Goal: Task Accomplishment & Management: Use online tool/utility

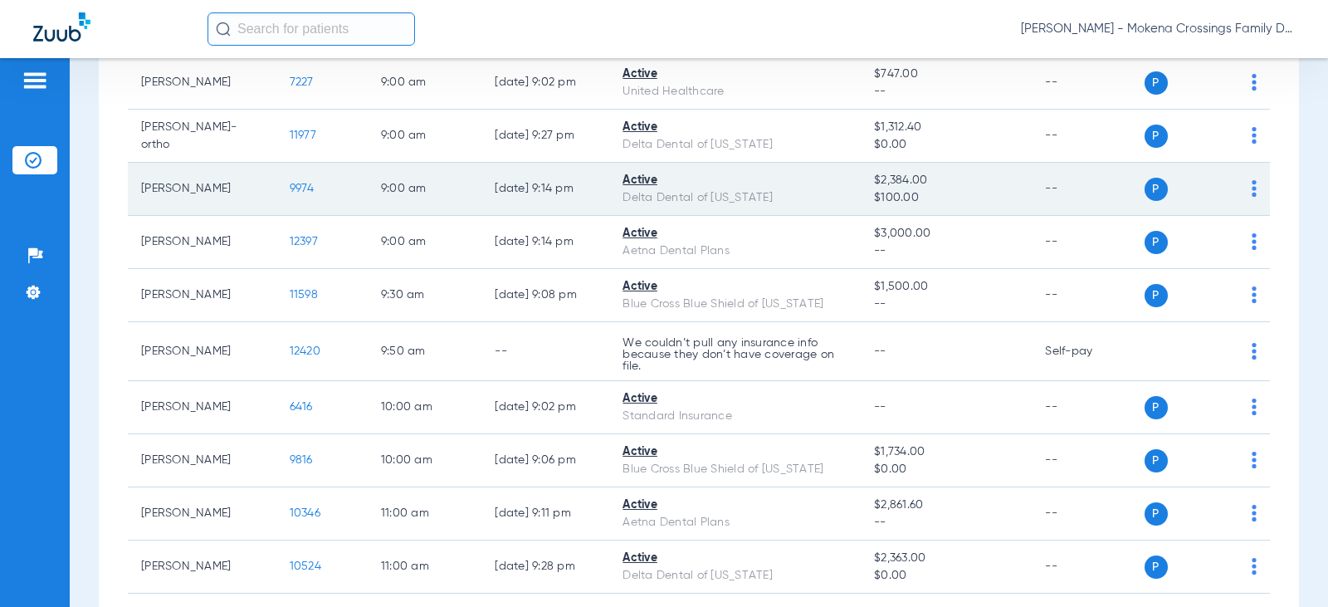
scroll to position [249, 0]
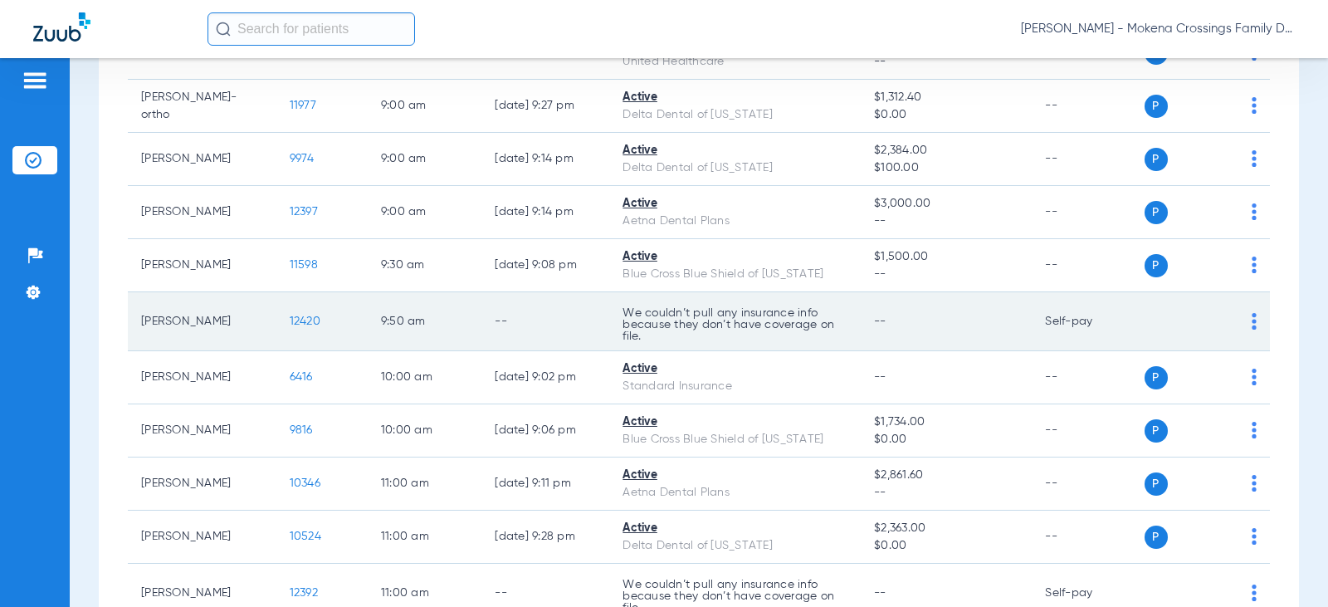
click at [1252, 325] on img at bounding box center [1254, 321] width 5 height 17
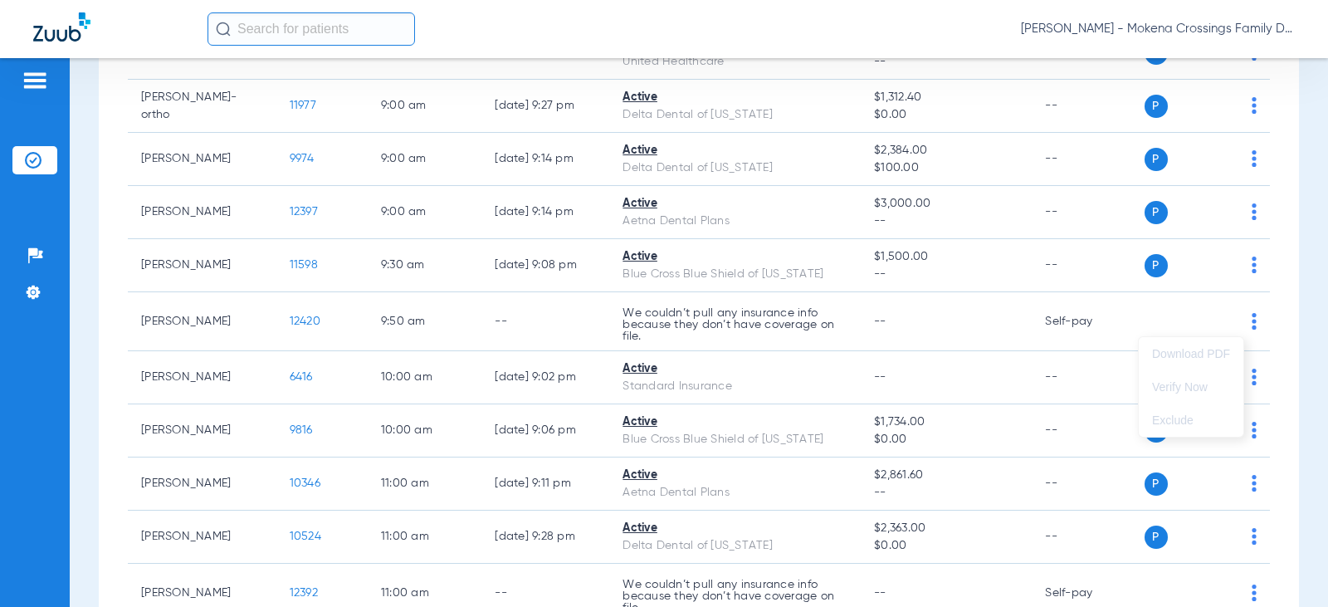
click at [289, 324] on div at bounding box center [664, 303] width 1328 height 607
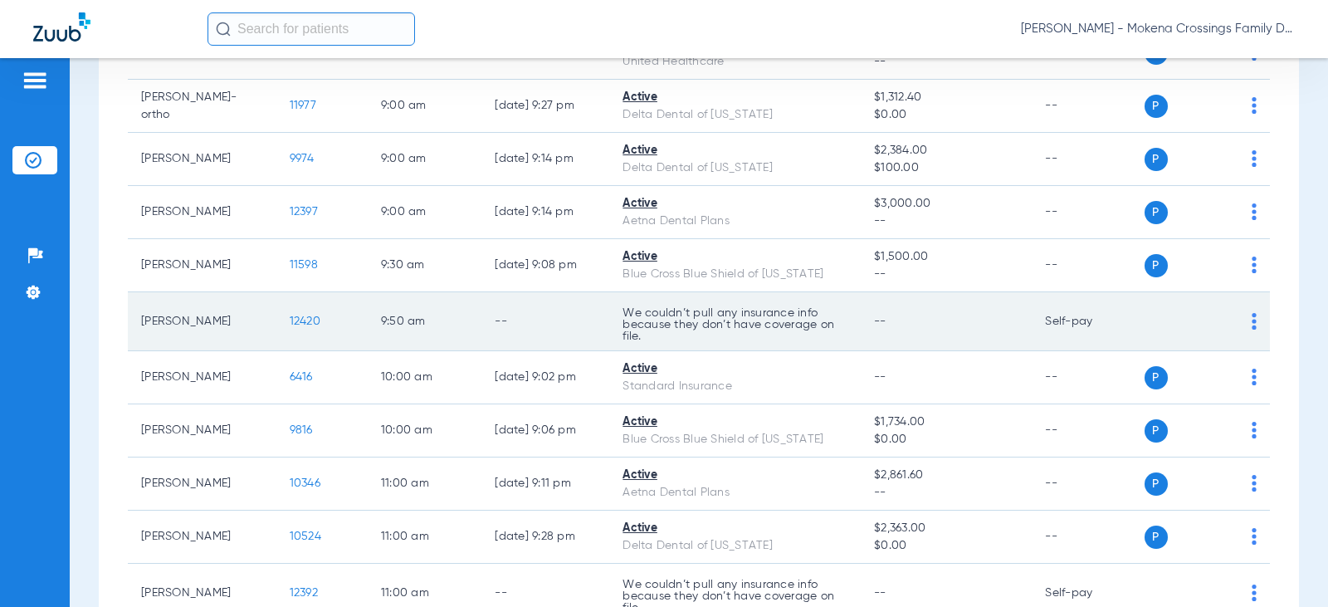
click at [301, 316] on span "12420" at bounding box center [305, 321] width 31 height 12
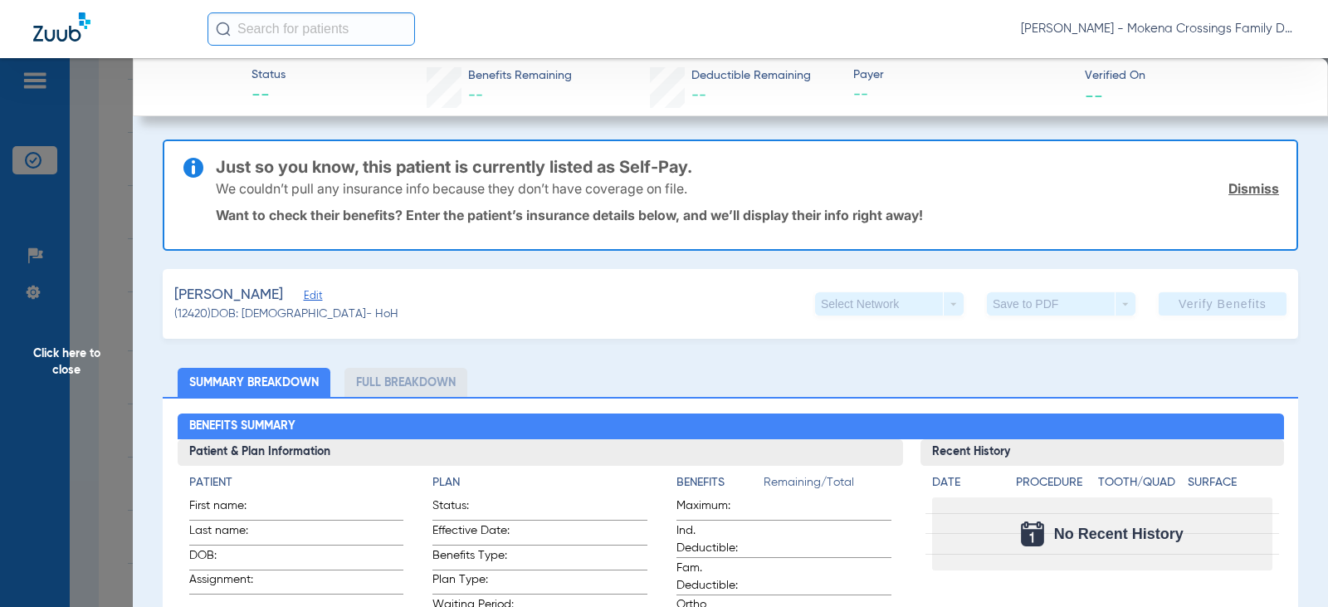
click at [1232, 193] on link "Dismiss" at bounding box center [1254, 188] width 51 height 17
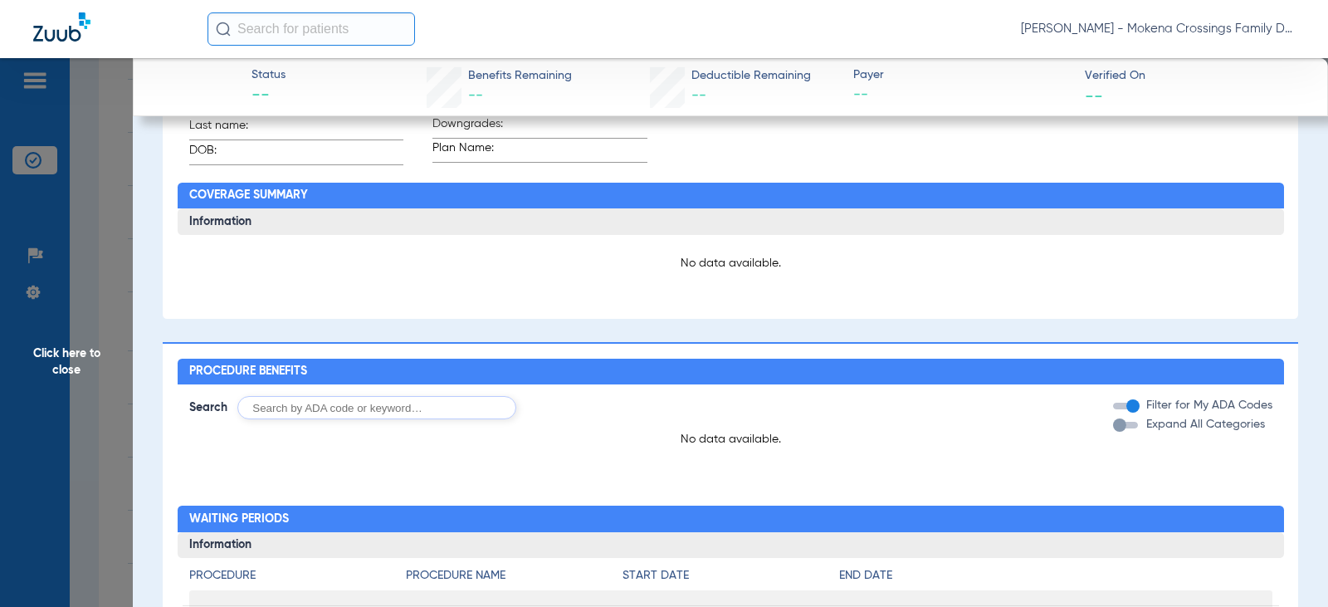
scroll to position [0, 0]
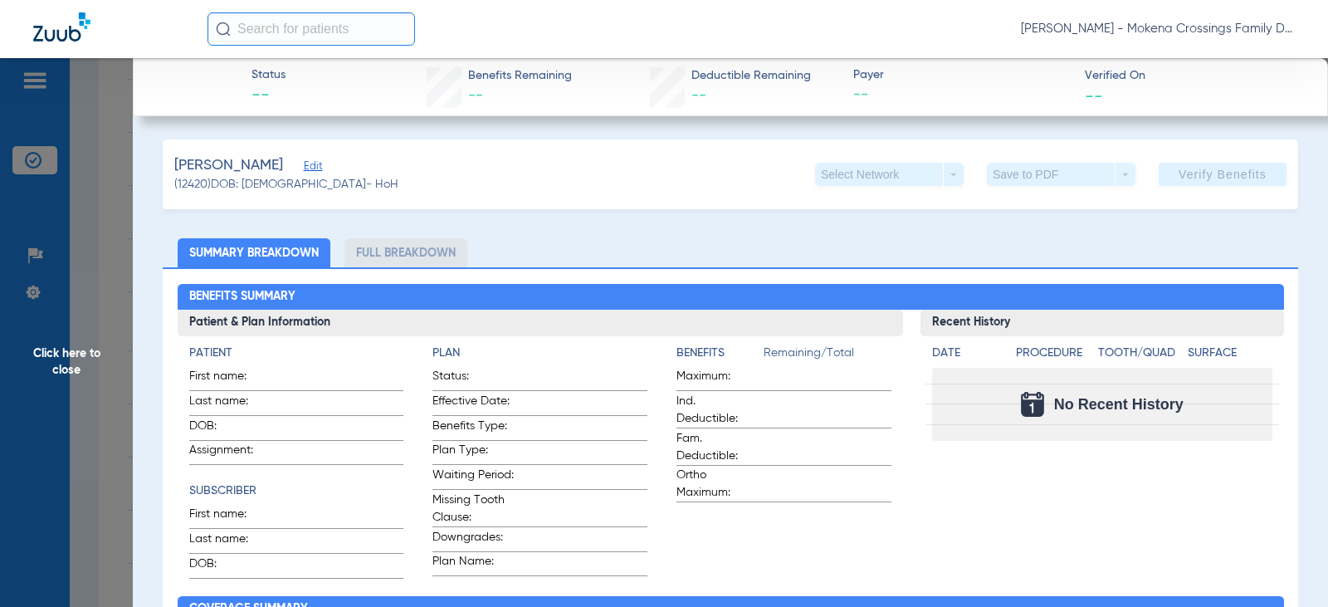
drag, startPoint x: 1141, startPoint y: 221, endPoint x: 648, endPoint y: 234, distance: 492.5
click at [77, 358] on span "Click here to close" at bounding box center [66, 361] width 133 height 607
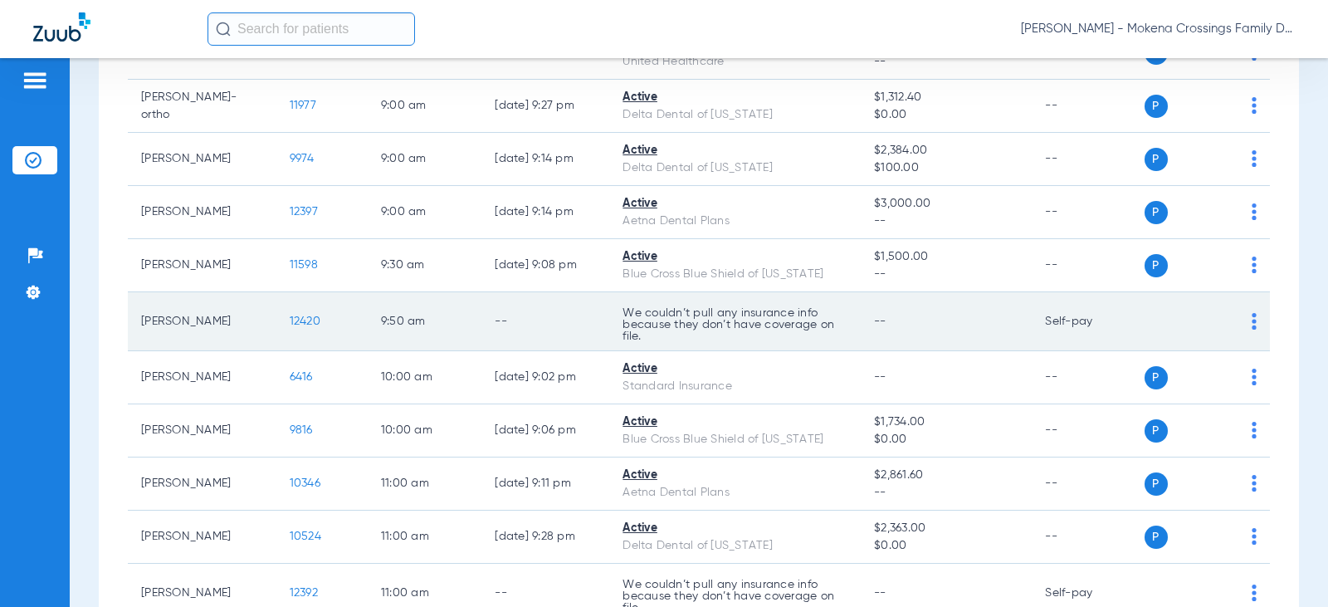
click at [1252, 319] on img at bounding box center [1254, 321] width 5 height 17
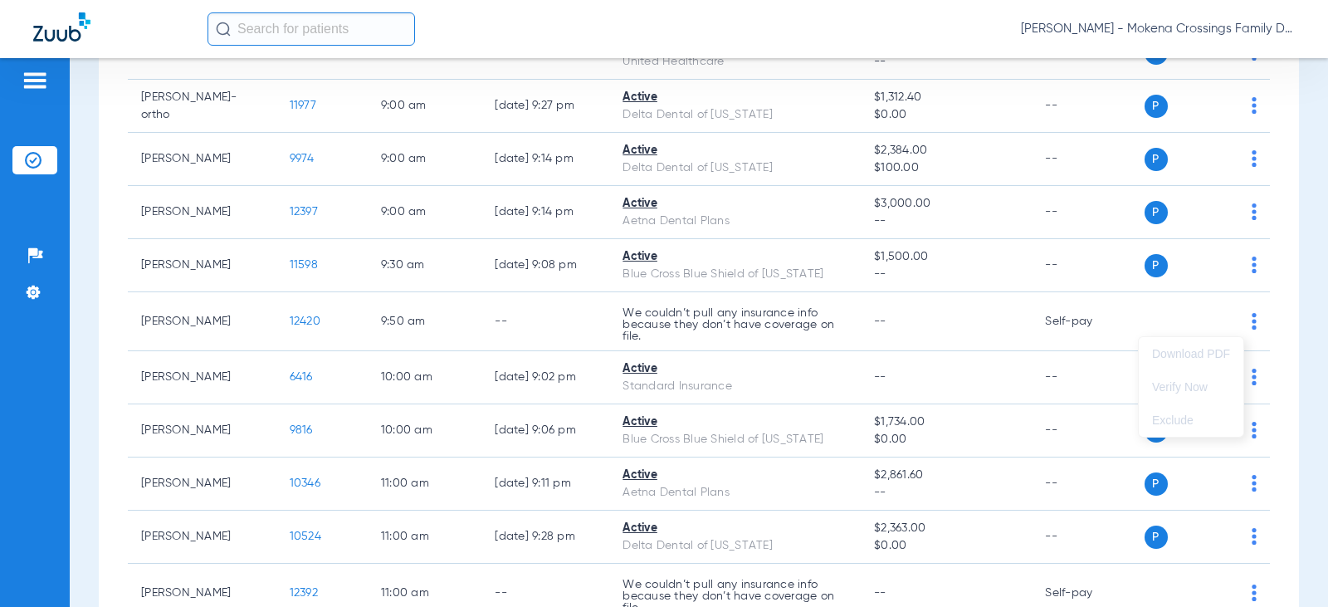
click at [526, 320] on div at bounding box center [664, 303] width 1328 height 607
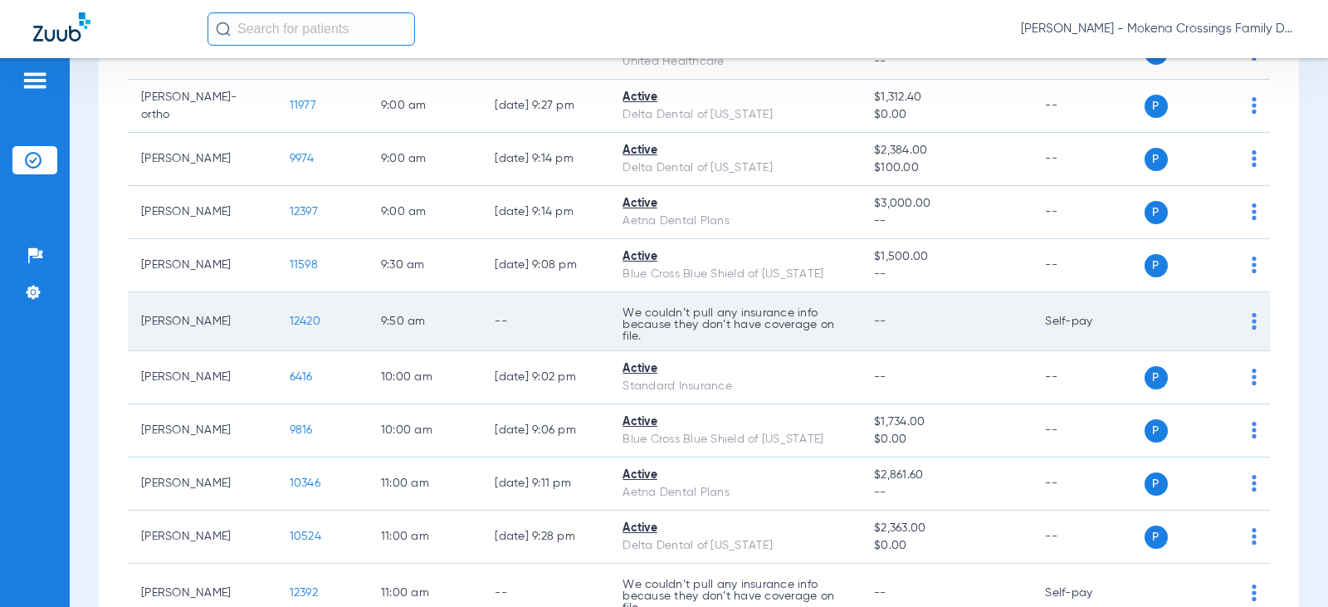
click at [215, 325] on td "[PERSON_NAME]" at bounding box center [202, 321] width 149 height 59
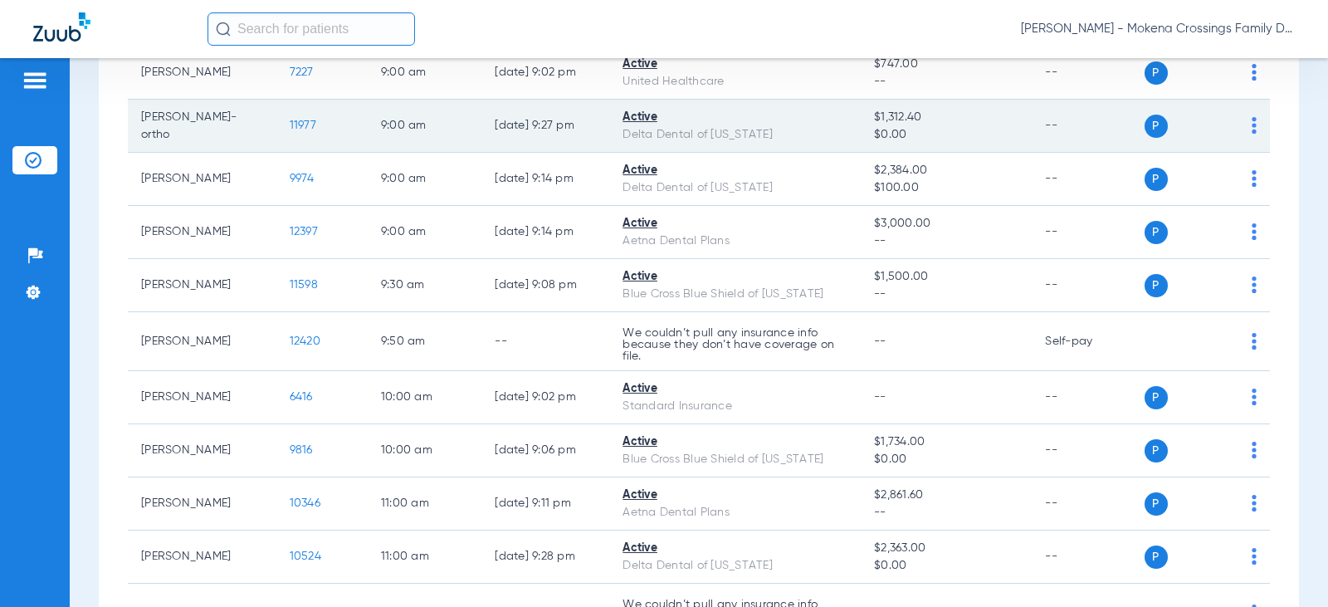
scroll to position [249, 0]
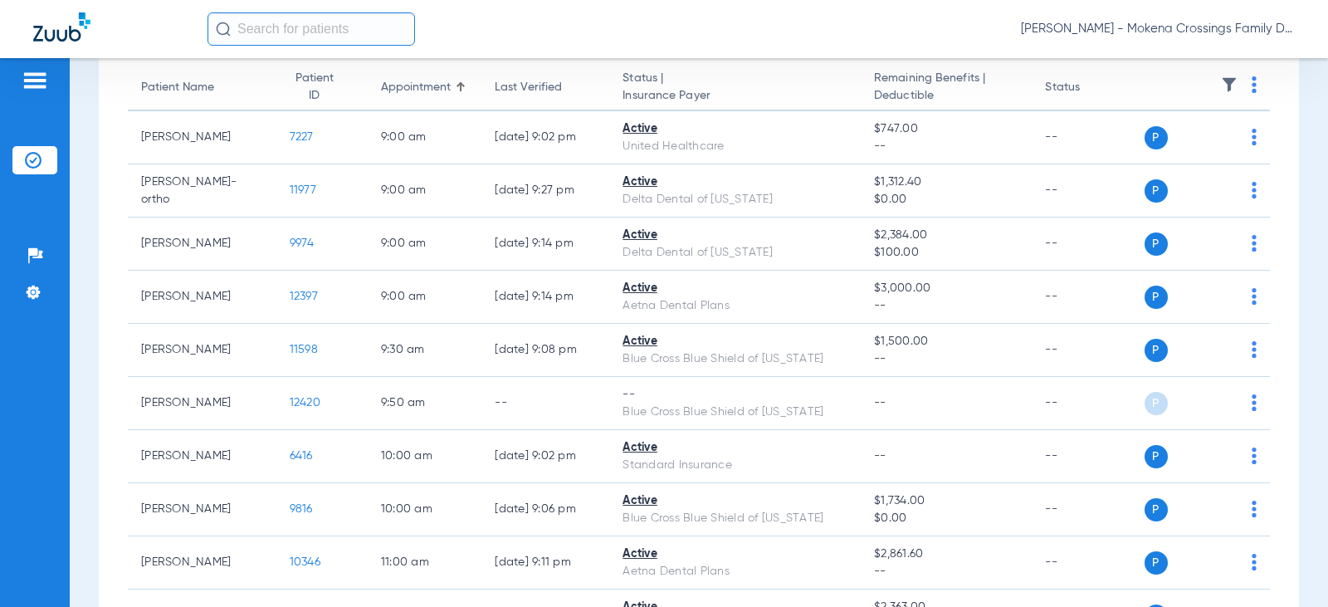
scroll to position [166, 0]
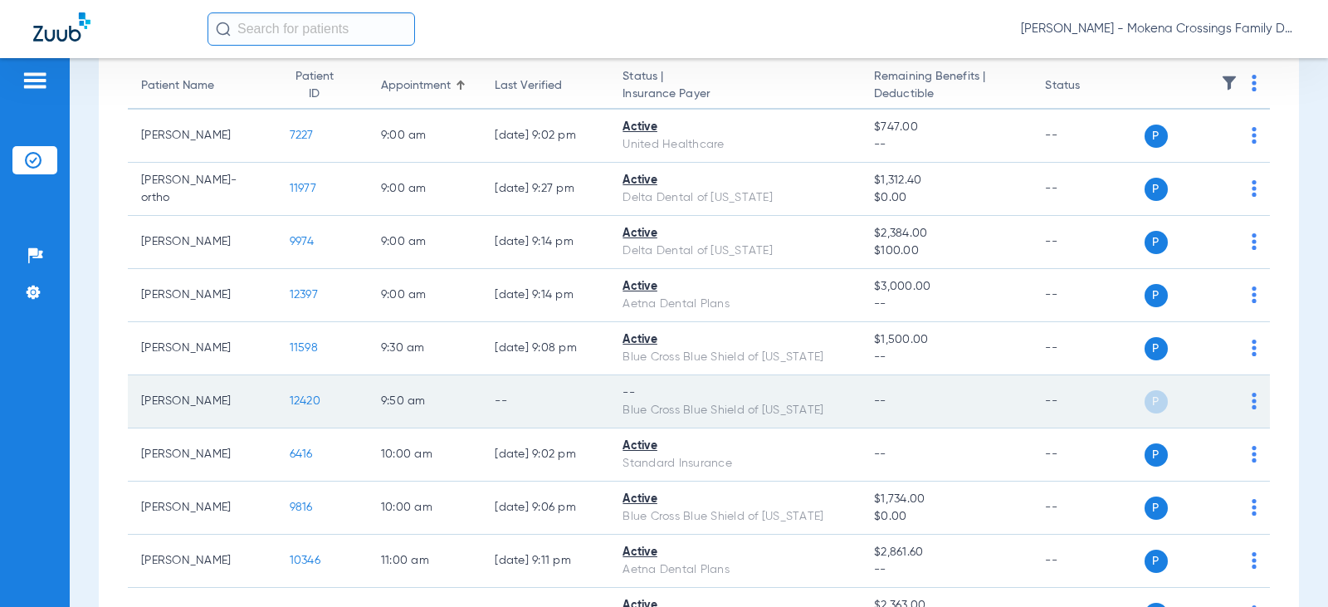
click at [1145, 395] on span "P" at bounding box center [1156, 401] width 23 height 23
click at [1145, 403] on span "P" at bounding box center [1156, 401] width 23 height 23
click at [1248, 409] on td "P S" at bounding box center [1208, 401] width 126 height 53
click at [1252, 404] on img at bounding box center [1254, 401] width 5 height 17
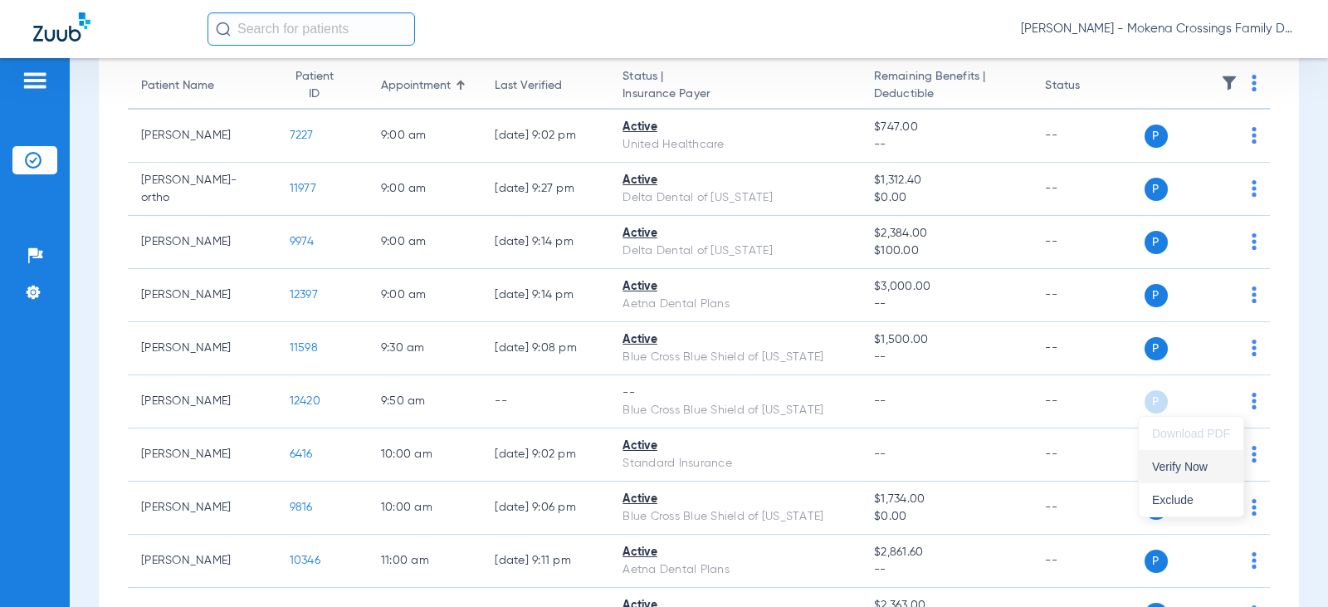
click at [1179, 461] on span "Verify Now" at bounding box center [1191, 467] width 78 height 12
